Goal: Communication & Community: Answer question/provide support

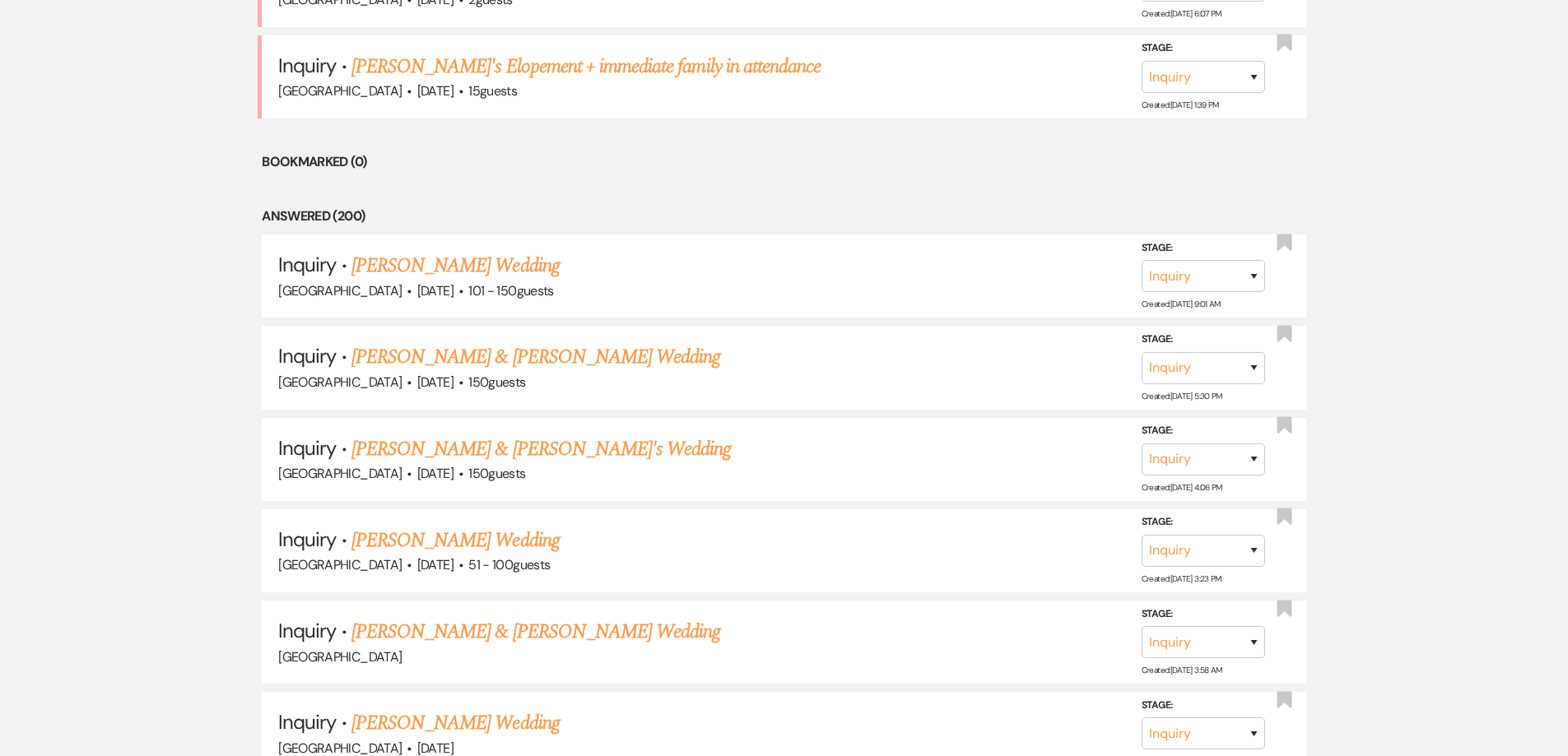
scroll to position [163, 0]
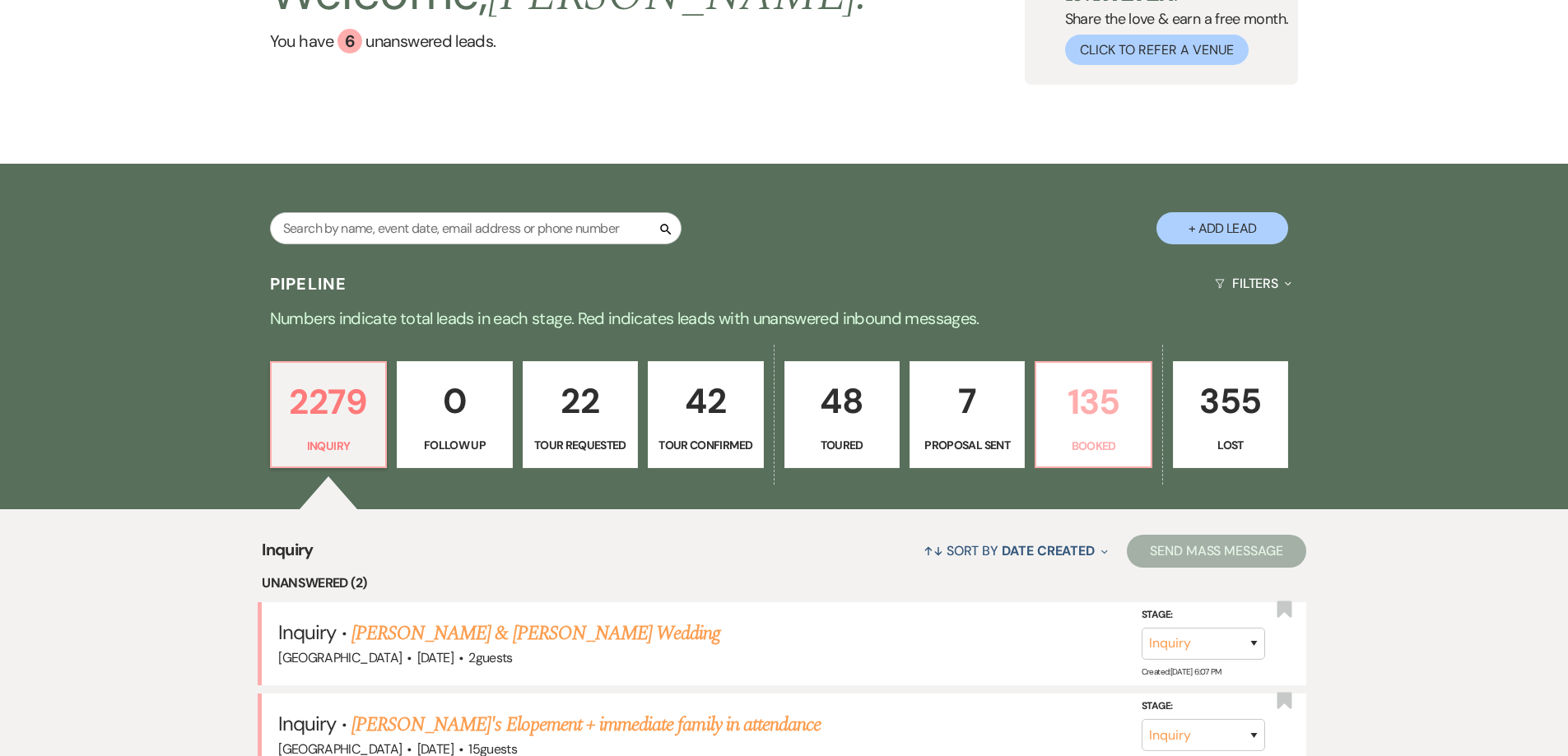
click at [1075, 410] on p "135" at bounding box center [1093, 401] width 94 height 55
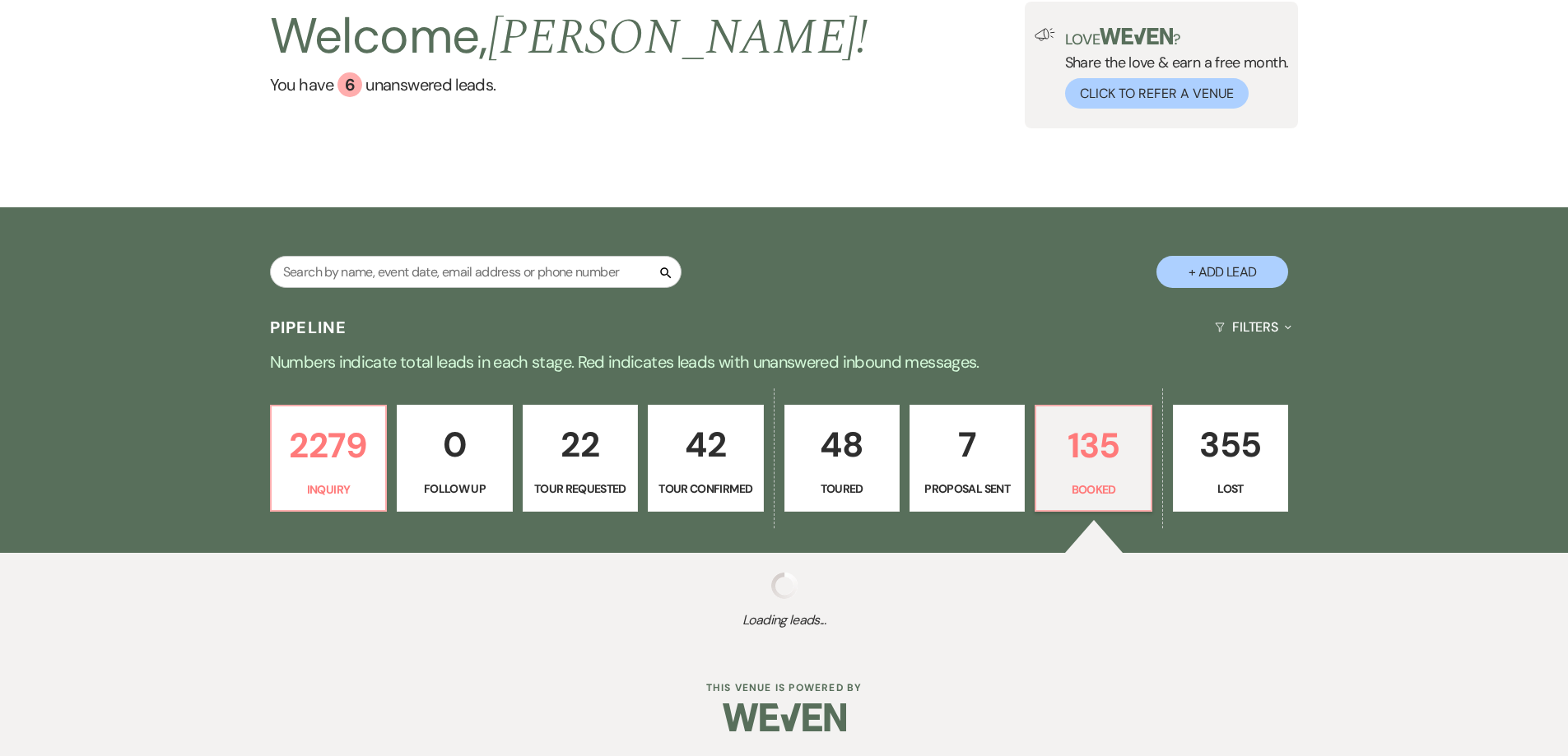
select select "7"
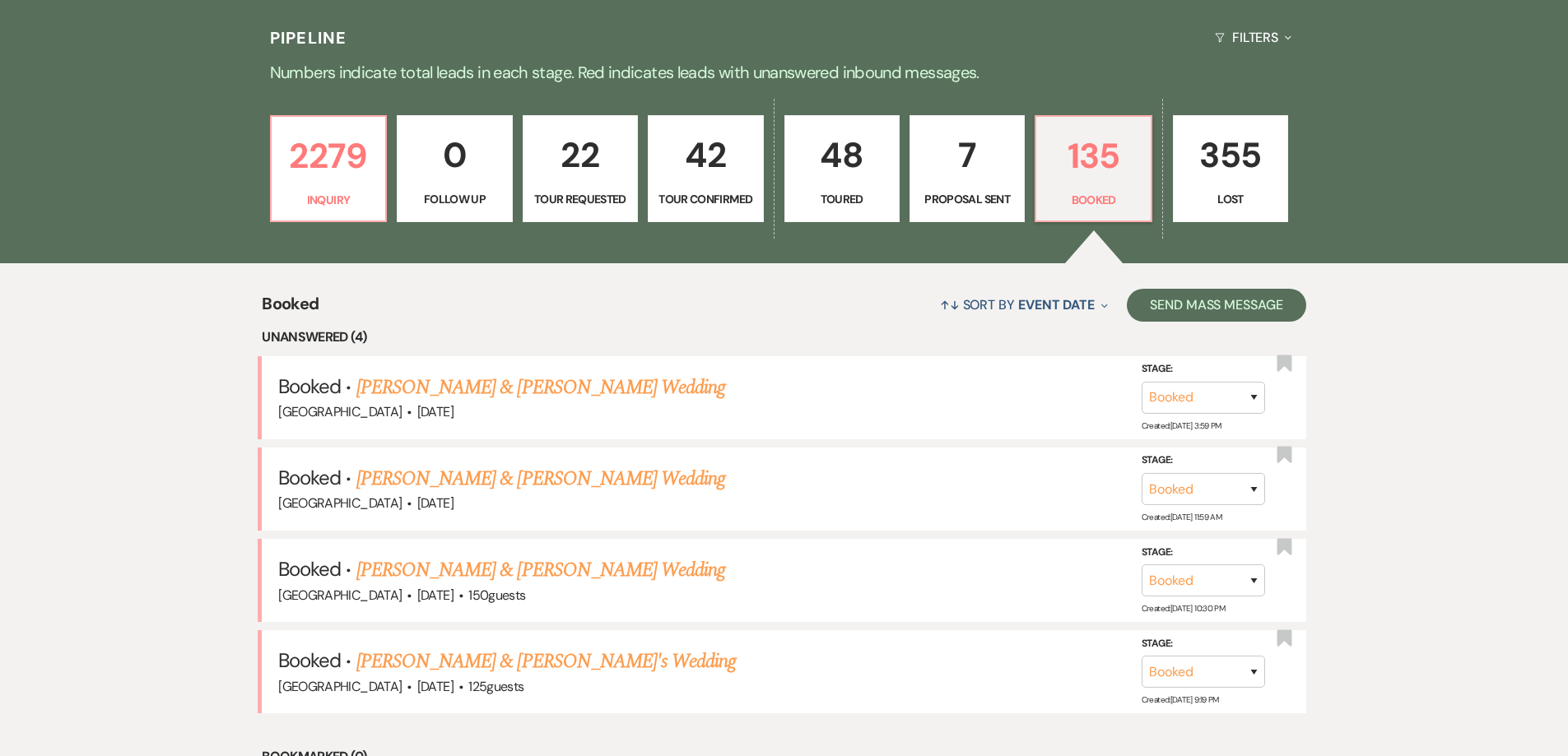
scroll to position [410, 0]
click at [494, 467] on link "[PERSON_NAME] & [PERSON_NAME] Wedding" at bounding box center [540, 478] width 369 height 30
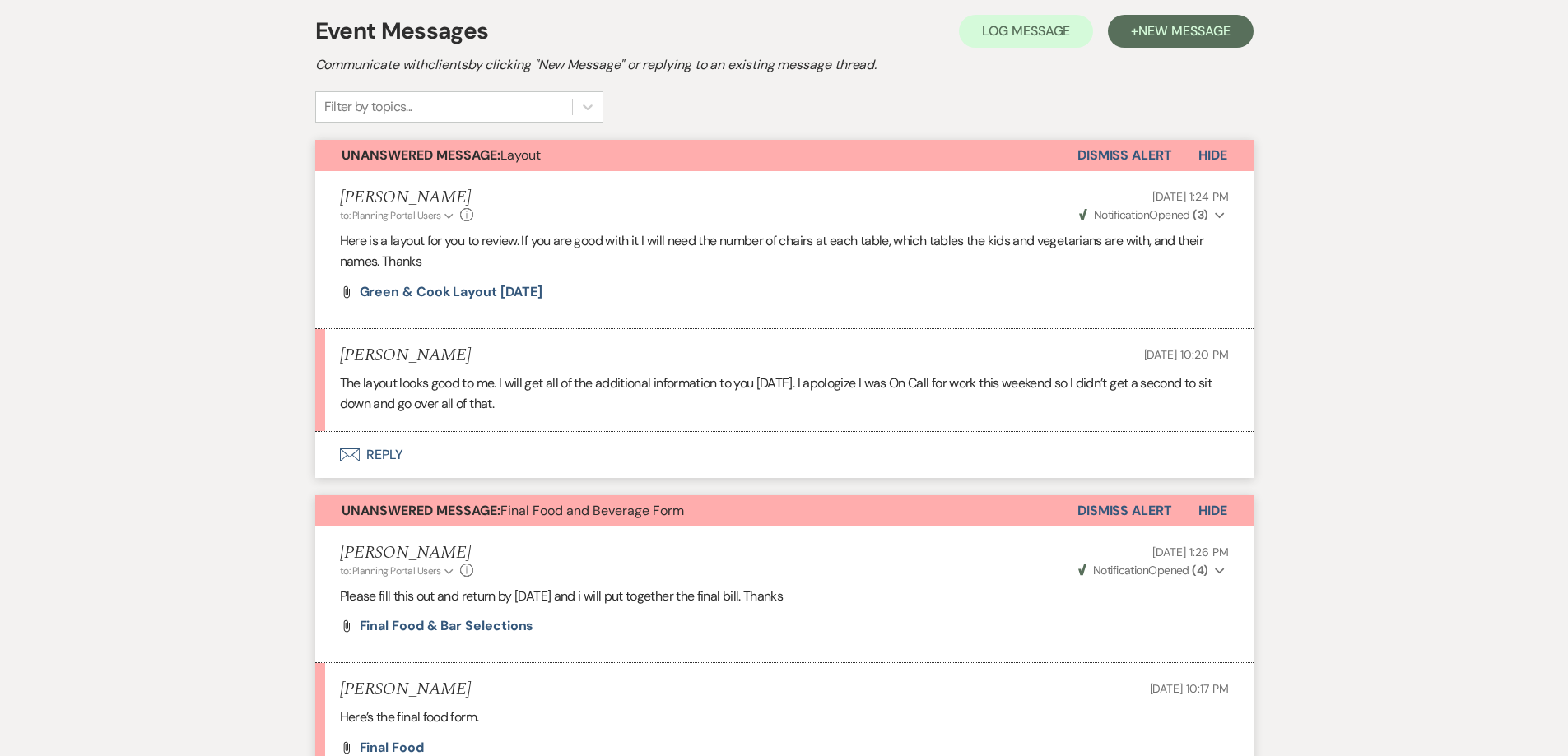
scroll to position [411, 0]
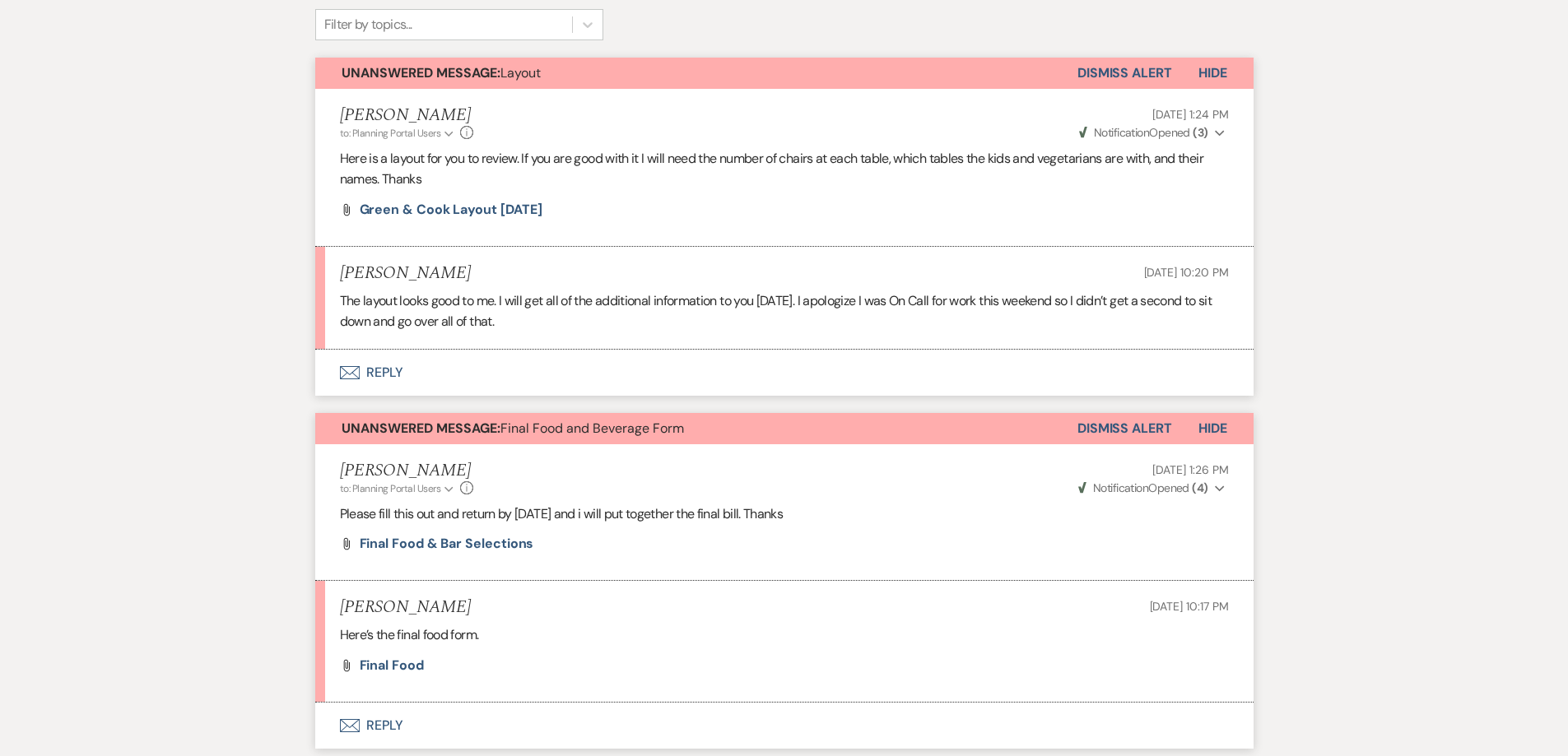
click at [392, 674] on li "[PERSON_NAME] [DATE] 10:17 PM Here’s the final food form. Attach File Final Food" at bounding box center [784, 641] width 938 height 121
click at [394, 666] on span "Final Food" at bounding box center [392, 666] width 64 height 17
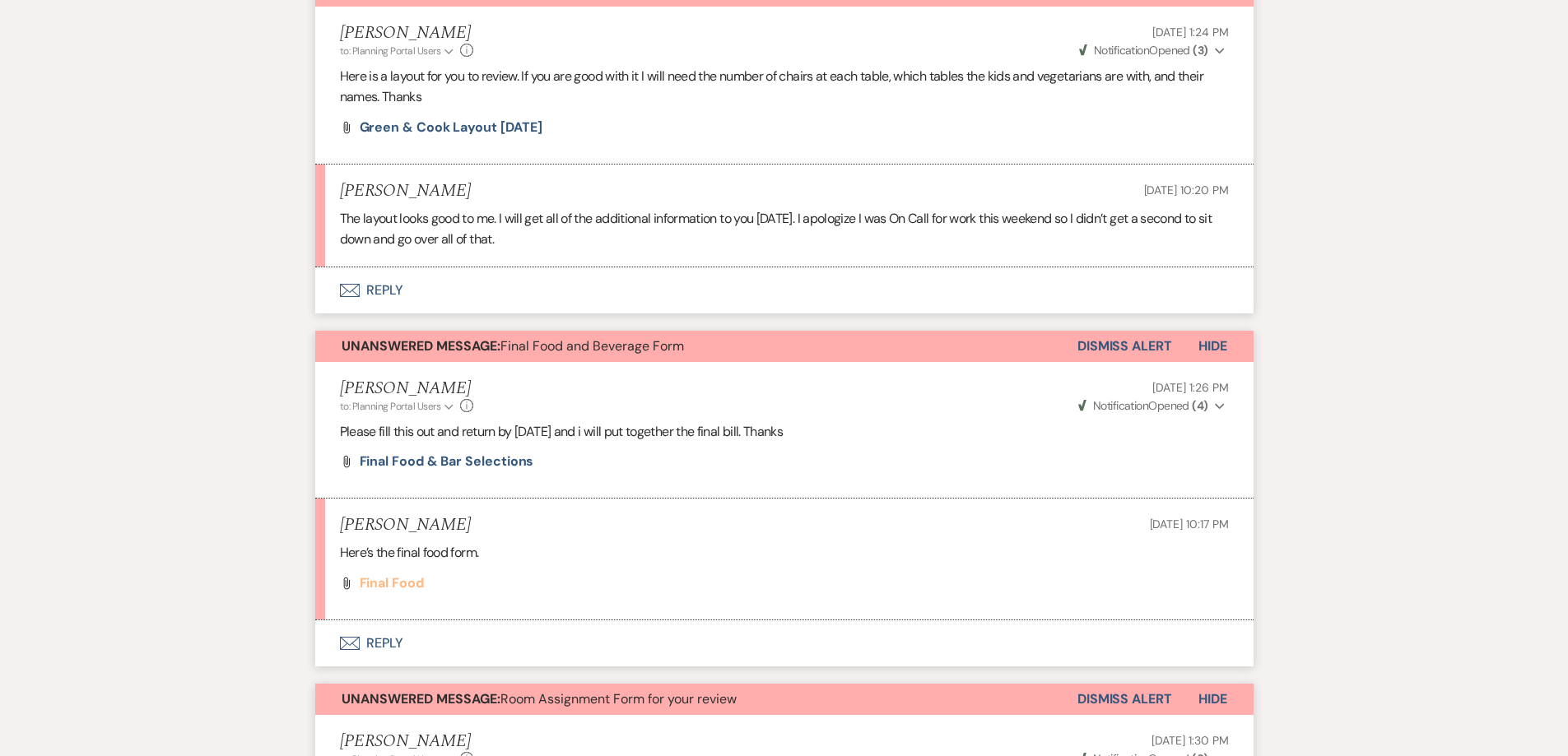
scroll to position [0, 0]
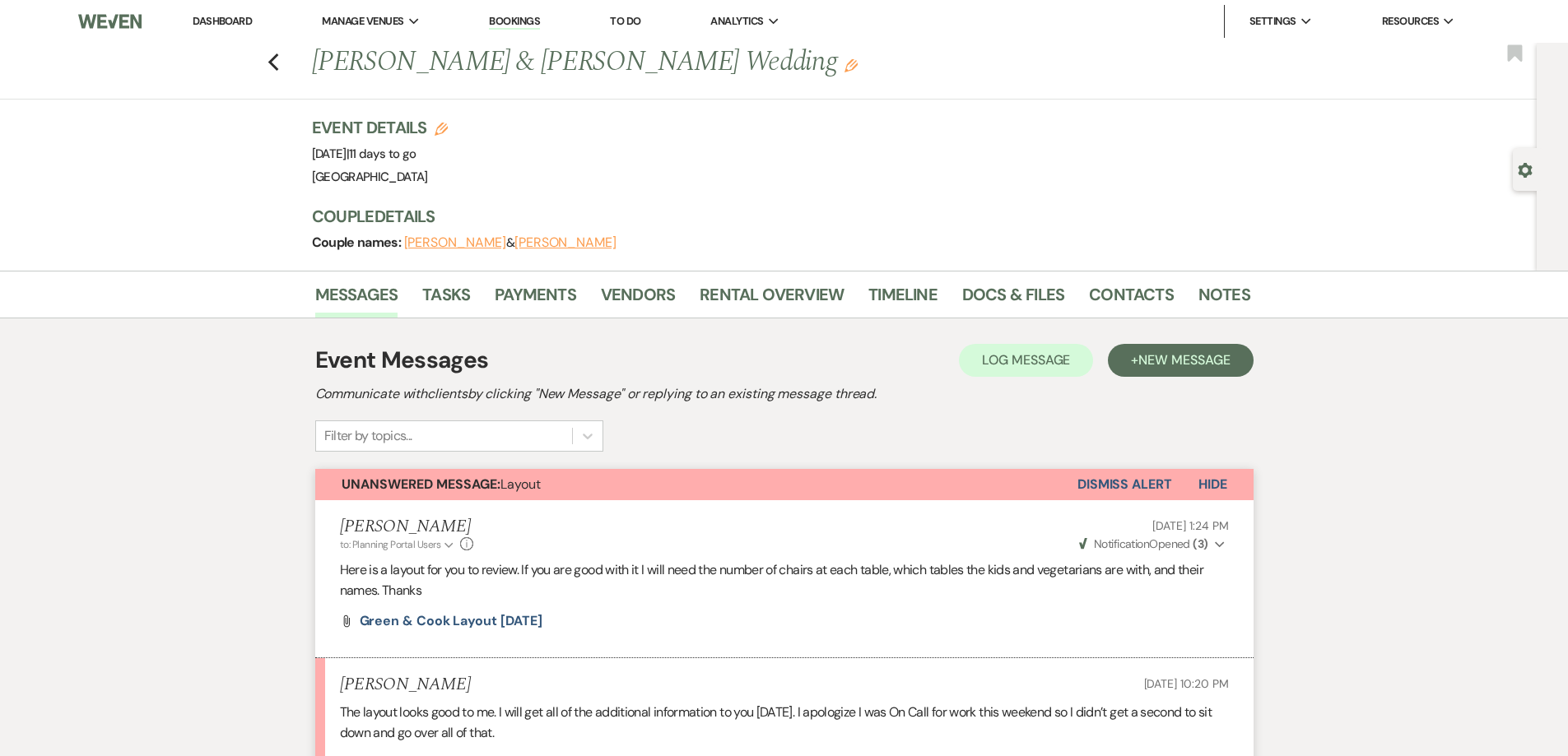
click at [1121, 478] on button "Dismiss Alert" at bounding box center [1124, 485] width 95 height 31
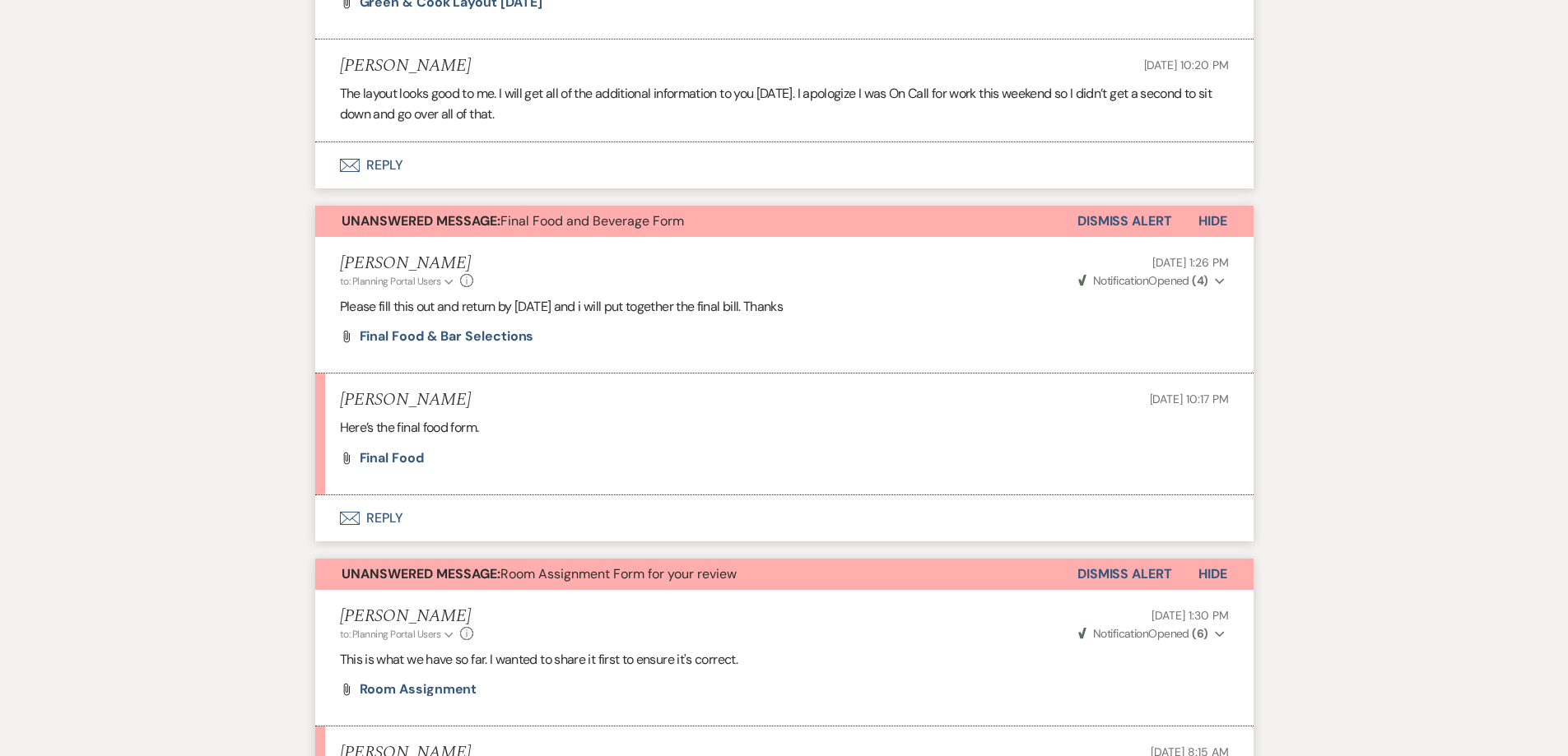
scroll to position [659, 0]
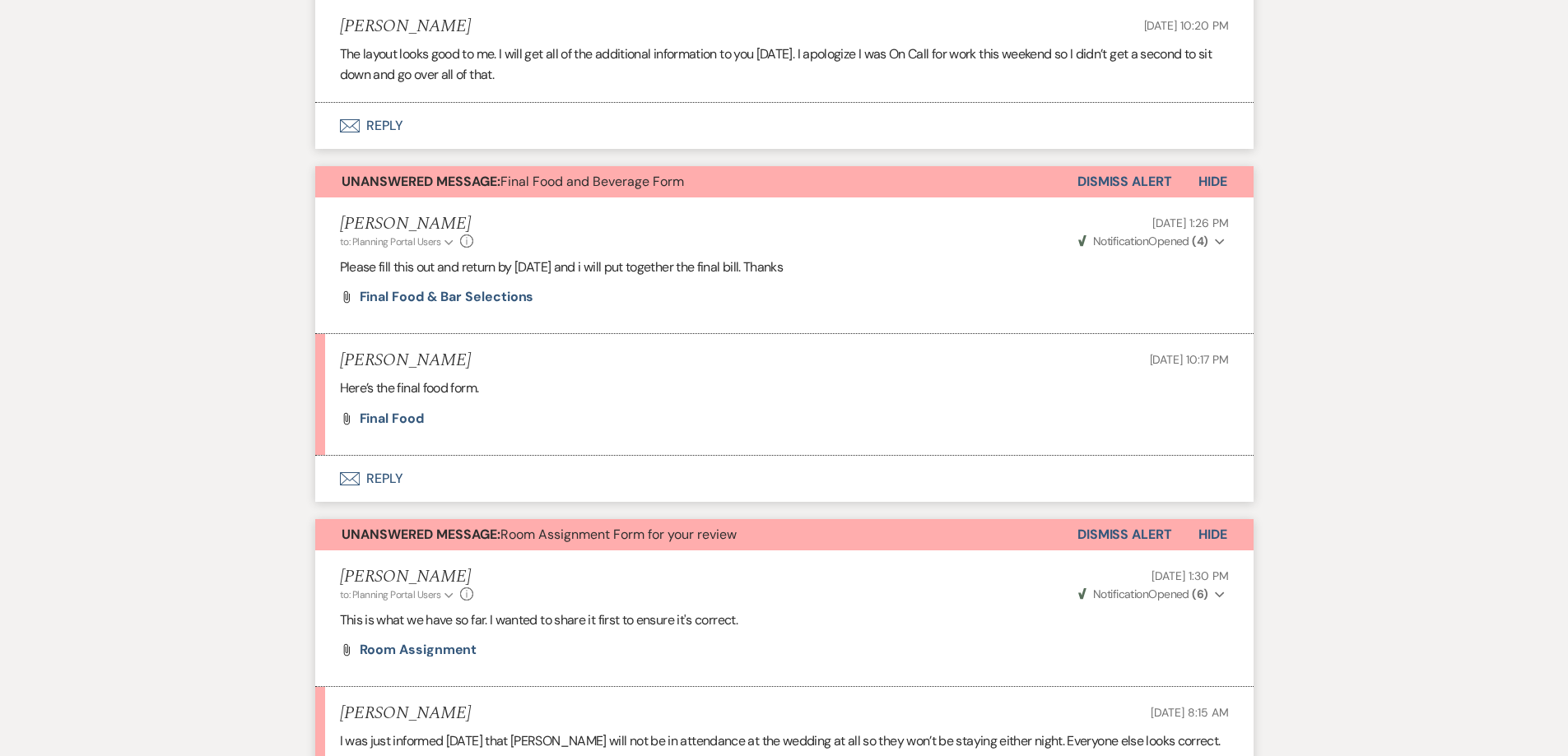
click at [1143, 179] on button "Dismiss Alert" at bounding box center [1124, 182] width 95 height 31
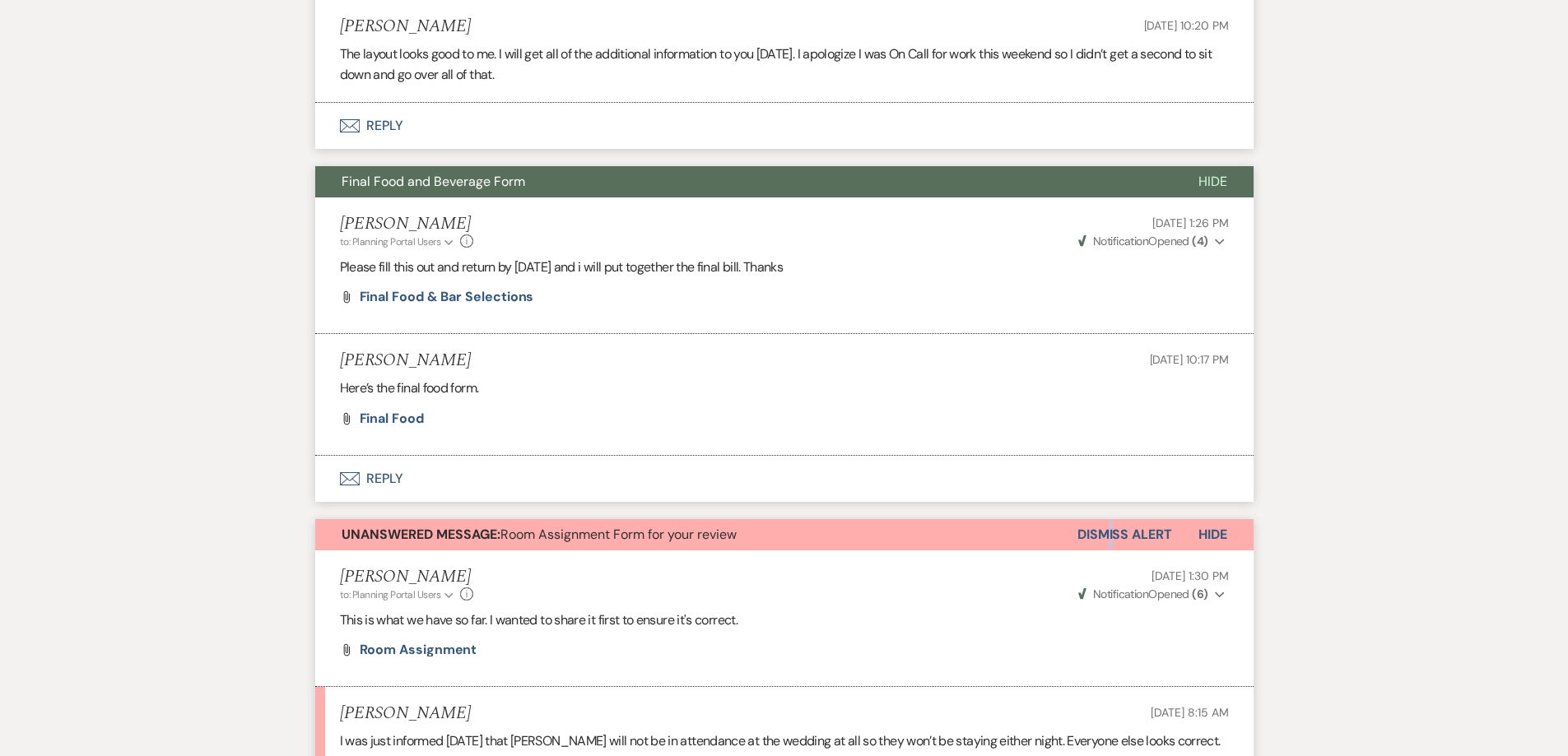
click at [1109, 517] on div "Event Messages Log Log Message + New Message Communicate with clients by clicki…" at bounding box center [784, 748] width 938 height 2144
click at [1103, 520] on button "Dismiss Alert" at bounding box center [1124, 535] width 95 height 31
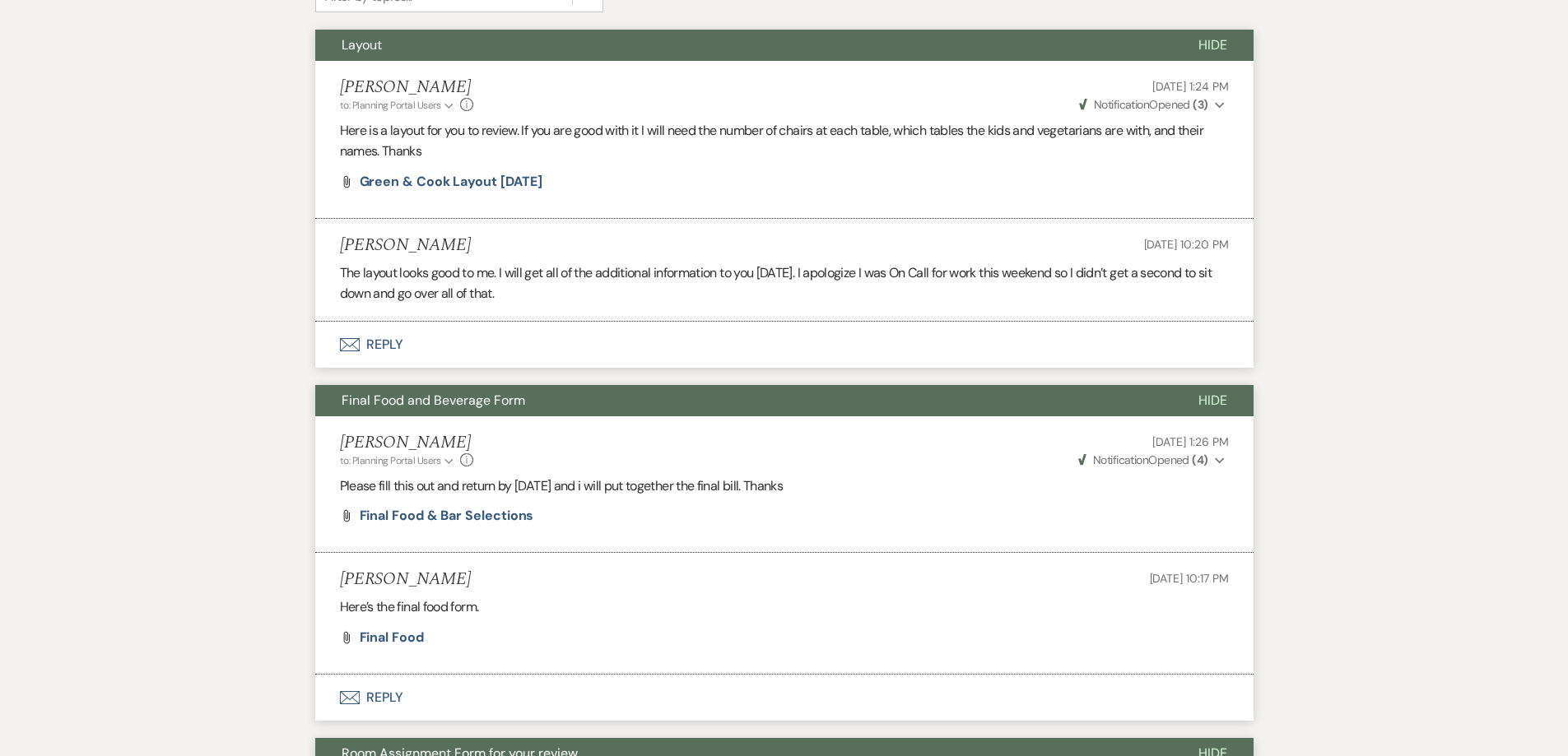
scroll to position [411, 0]
